Goal: Task Accomplishment & Management: Use online tool/utility

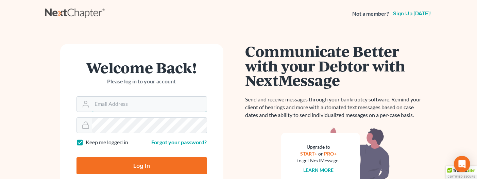
type input "[PERSON_NAME][EMAIL_ADDRESS][DOMAIN_NAME]"
click at [147, 167] on input "Log In" at bounding box center [142, 165] width 131 height 17
type input "Thinking..."
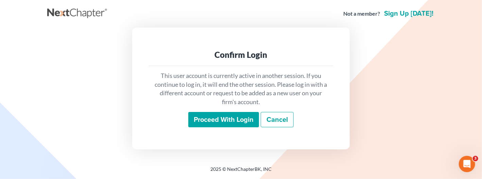
click at [219, 120] on input "Proceed with login" at bounding box center [223, 120] width 71 height 16
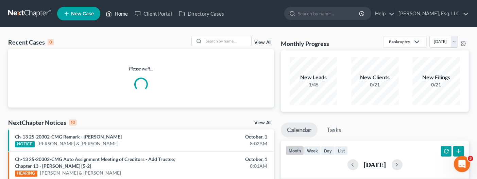
click at [126, 13] on link "Home" at bounding box center [116, 13] width 29 height 12
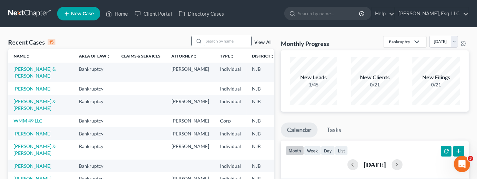
click at [206, 37] on input "search" at bounding box center [228, 41] width 48 height 10
type input "montan"
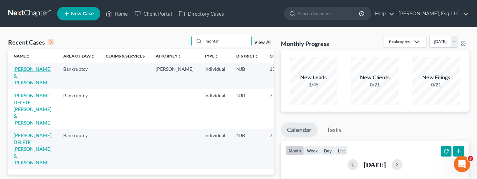
click at [21, 71] on link "Montan, Juan & Wanda" at bounding box center [33, 75] width 38 height 19
select select "1"
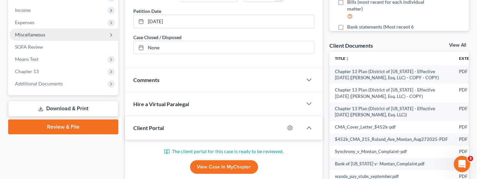
scroll to position [238, 0]
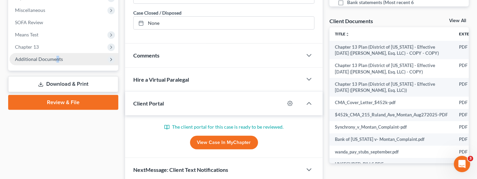
click at [56, 56] on span "Additional Documents" at bounding box center [39, 59] width 48 height 6
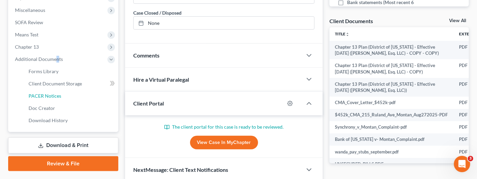
click at [52, 93] on span "PACER Notices" at bounding box center [45, 96] width 33 height 6
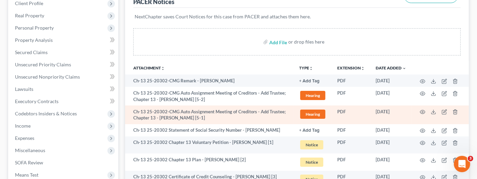
scroll to position [102, 0]
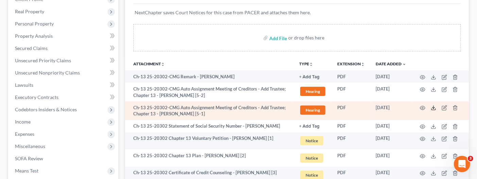
click at [432, 108] on icon at bounding box center [433, 107] width 5 height 5
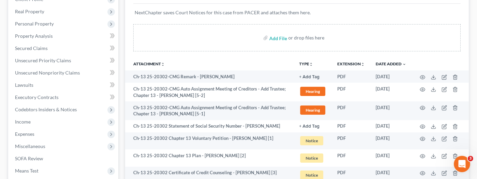
click at [435, 39] on div "Add File or drop files here" at bounding box center [297, 37] width 328 height 27
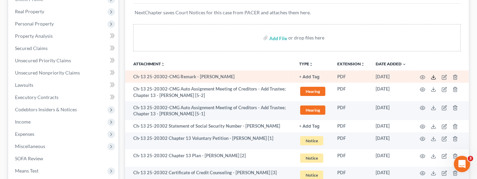
click at [431, 76] on icon at bounding box center [433, 76] width 5 height 5
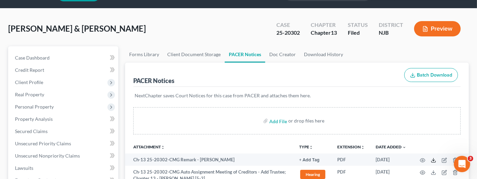
scroll to position [0, 0]
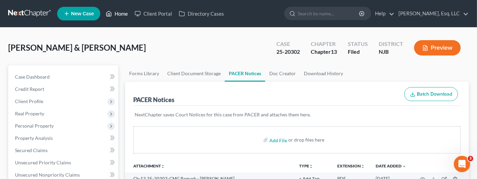
click at [126, 15] on link "Home" at bounding box center [116, 13] width 29 height 12
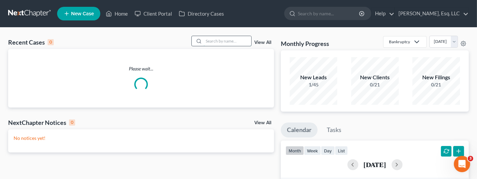
click at [211, 44] on input "search" at bounding box center [228, 41] width 48 height 10
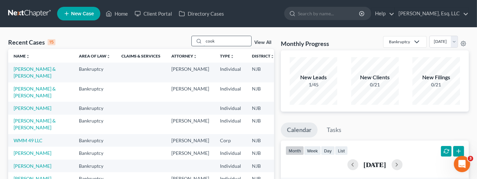
type input "cook"
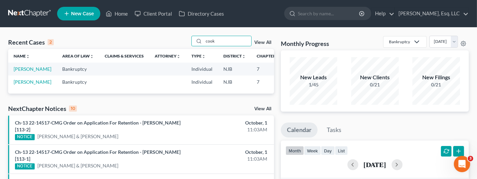
click at [23, 72] on td "Cook, Kenneth" at bounding box center [32, 69] width 49 height 13
click at [20, 72] on link "Cook, Kenneth" at bounding box center [33, 69] width 38 height 6
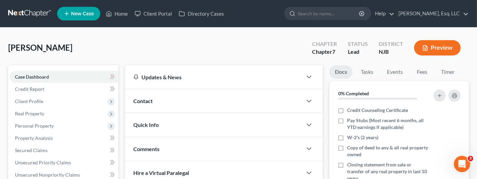
scroll to position [182, 0]
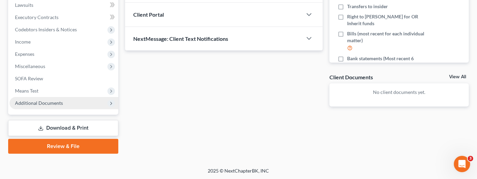
click at [58, 102] on span "Additional Documents" at bounding box center [39, 103] width 48 height 6
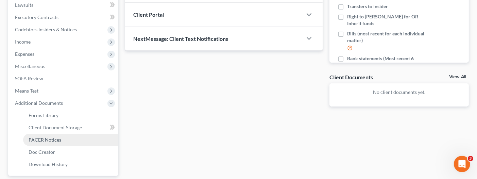
click at [55, 139] on span "PACER Notices" at bounding box center [45, 140] width 33 height 6
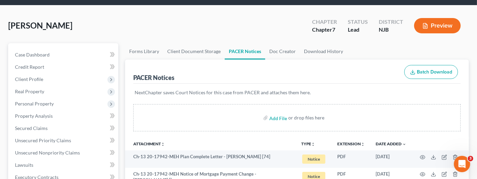
scroll to position [68, 0]
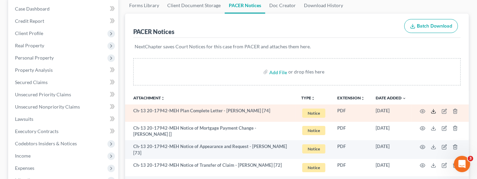
click at [433, 111] on polyline at bounding box center [434, 111] width 2 height 1
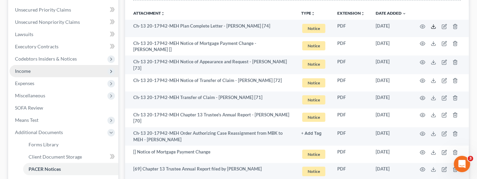
scroll to position [243, 0]
